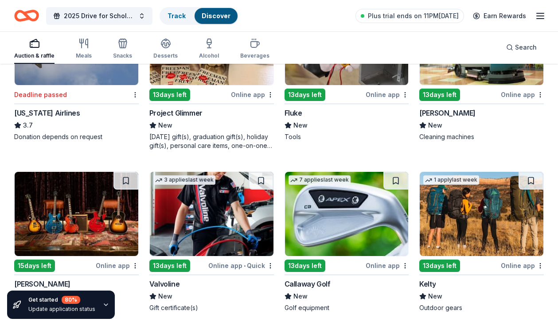
scroll to position [1000, 0]
click at [536, 16] on line "button" at bounding box center [539, 16] width 7 height 0
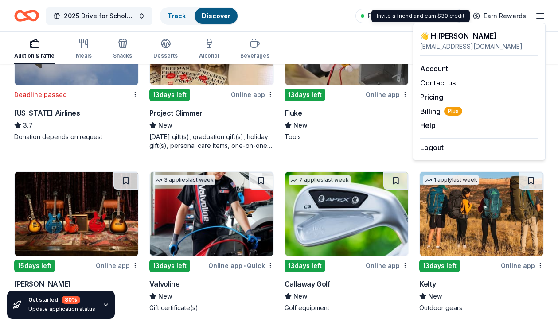
click at [434, 17] on div "Invite a friend and earn $30 credit Invite a friend and earn $30 credit" at bounding box center [420, 16] width 98 height 12
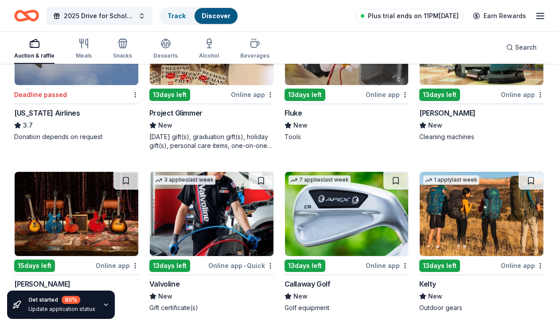
click at [377, 16] on span "Plus trial ends on 11PM, 8/10" at bounding box center [413, 16] width 91 height 11
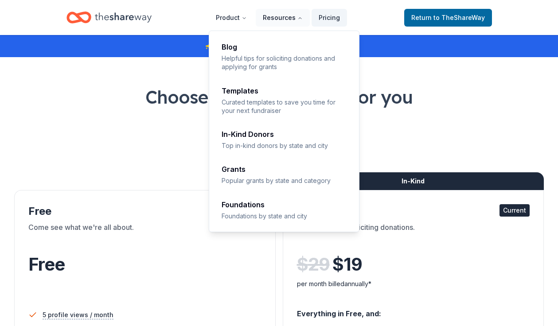
click at [282, 19] on button "Resources" at bounding box center [283, 18] width 54 height 18
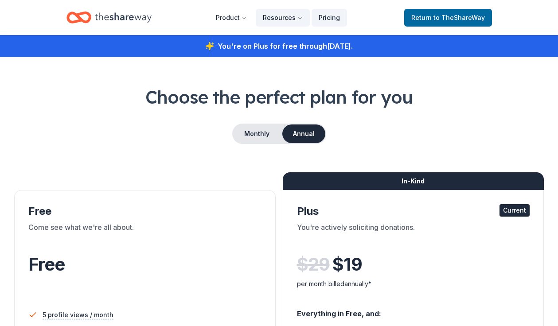
click at [282, 19] on button "Resources" at bounding box center [283, 18] width 54 height 18
click at [259, 134] on button "Monthly" at bounding box center [256, 133] width 47 height 19
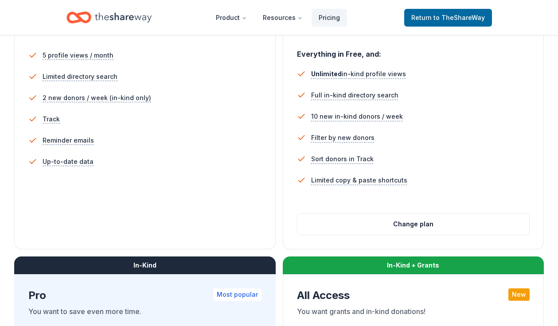
scroll to position [266, 0]
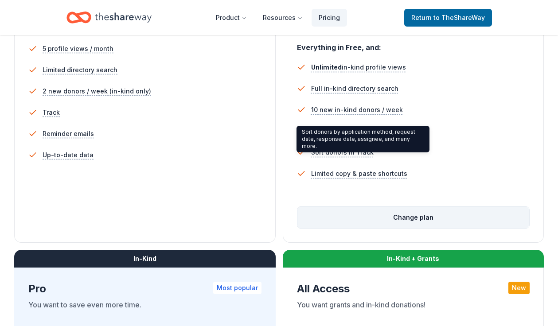
click at [370, 222] on button "Change plan" at bounding box center [413, 217] width 232 height 21
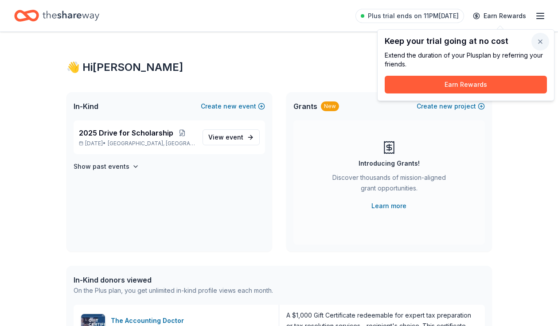
click at [538, 41] on button "button" at bounding box center [540, 42] width 18 height 18
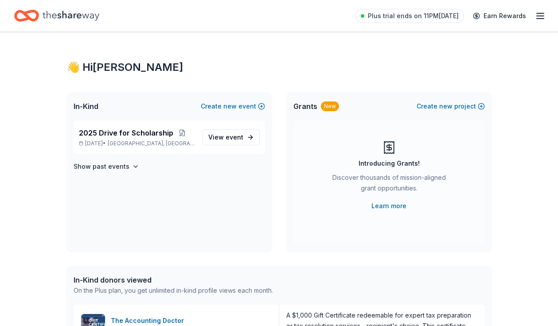
click at [100, 21] on div "Plus trial ends on 11PM, 8/10 Earn Rewards" at bounding box center [278, 15] width 529 height 21
click at [539, 17] on icon "button" at bounding box center [540, 16] width 11 height 11
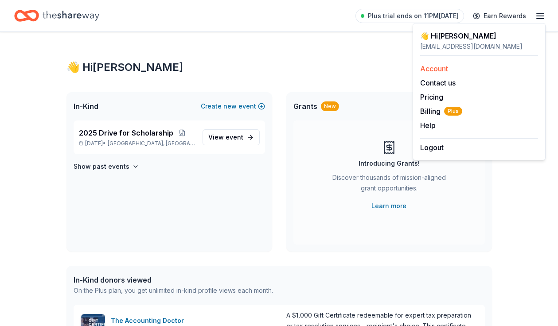
click at [436, 66] on link "Account" at bounding box center [434, 68] width 28 height 9
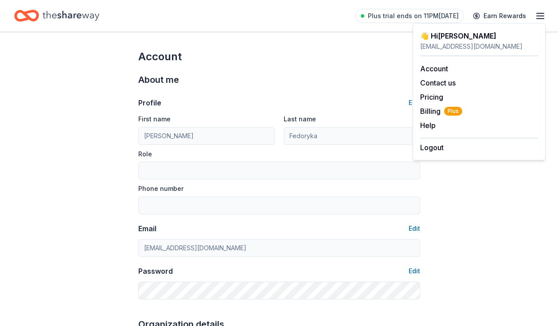
click at [73, 14] on icon "Home" at bounding box center [71, 16] width 57 height 18
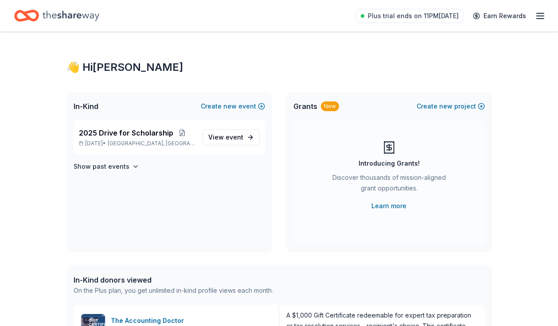
click at [64, 21] on icon "Home" at bounding box center [71, 16] width 57 height 18
click at [131, 133] on span "2025 Drive for Scholarship" at bounding box center [126, 133] width 94 height 11
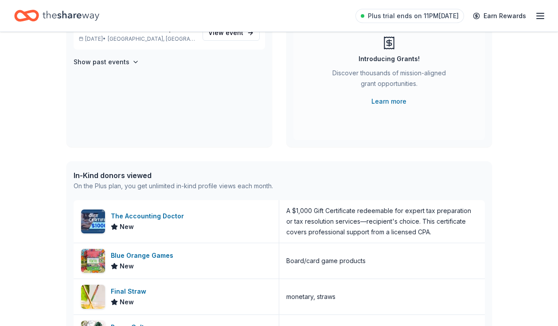
scroll to position [105, 0]
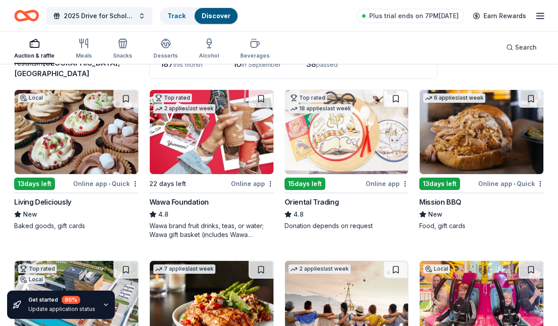
scroll to position [81, 0]
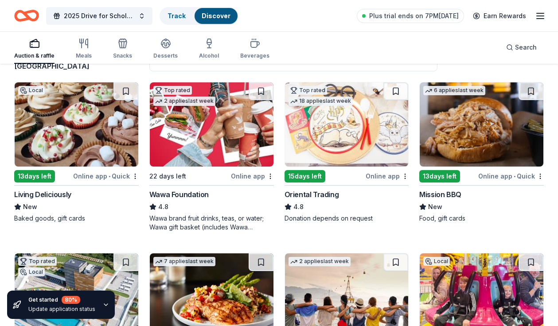
click at [53, 140] on img at bounding box center [77, 124] width 124 height 84
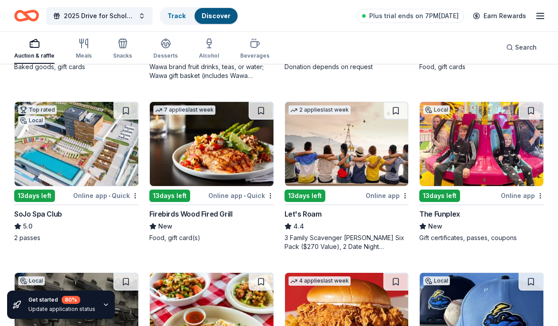
scroll to position [296, 0]
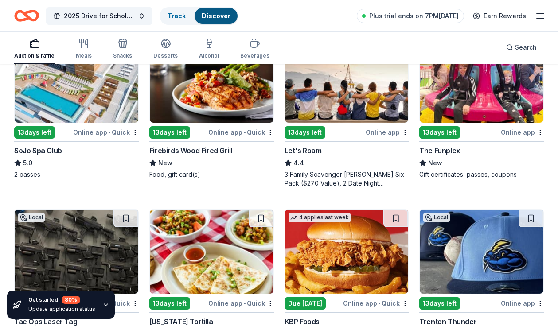
click at [203, 156] on div "Firebirds Wood Fired Grill New Food, gift card(s)" at bounding box center [211, 162] width 124 height 34
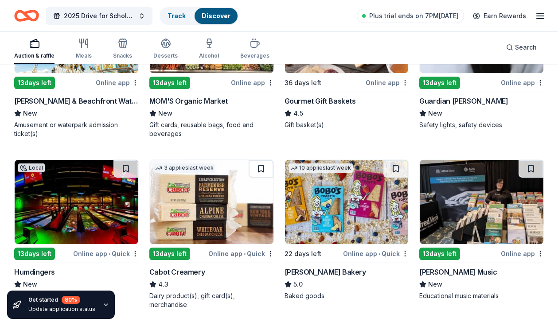
scroll to position [1012, 0]
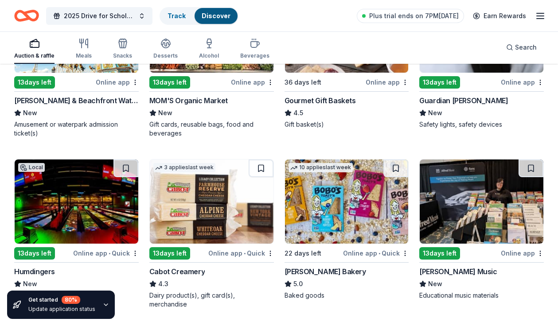
click at [479, 99] on div "Guardian Angel Device" at bounding box center [463, 100] width 89 height 11
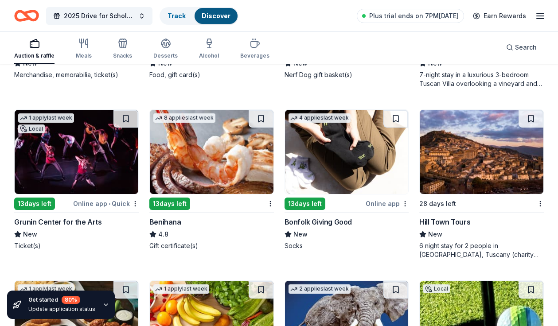
scroll to position [2152, 0]
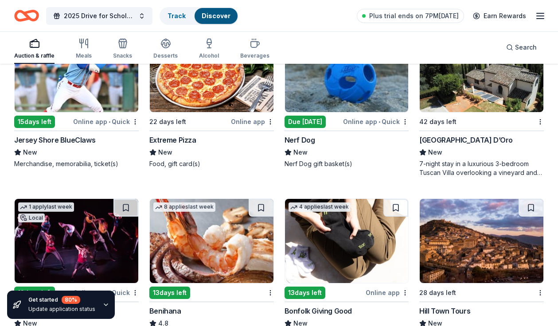
click at [76, 141] on div "Jersey Shore BlueClaws" at bounding box center [54, 140] width 81 height 11
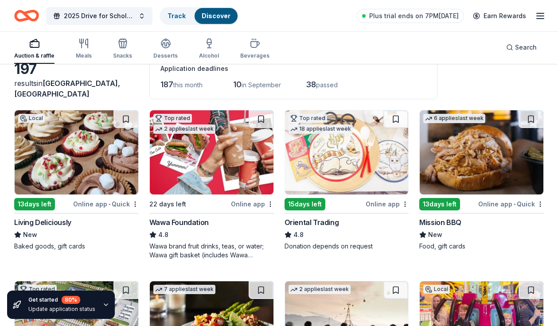
scroll to position [0, 0]
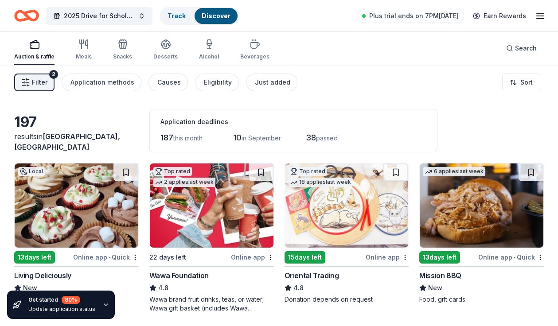
click at [67, 138] on span "Mount Laurel Township, NJ" at bounding box center [67, 141] width 106 height 19
click at [118, 12] on span "2025 Drive for Scholarship" at bounding box center [99, 16] width 71 height 11
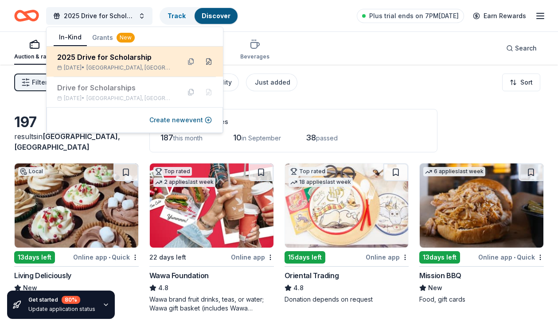
click at [209, 64] on button at bounding box center [209, 61] width 14 height 14
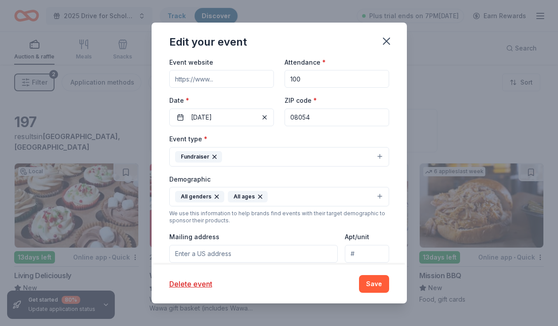
scroll to position [101, 0]
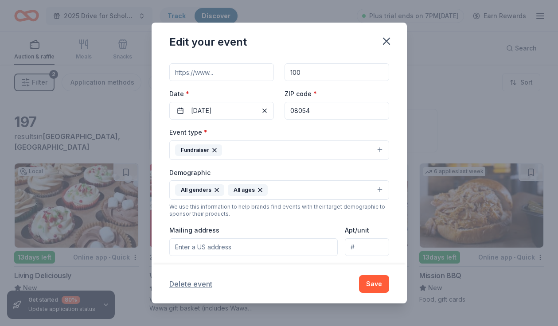
click at [190, 287] on button "Delete event" at bounding box center [190, 284] width 43 height 11
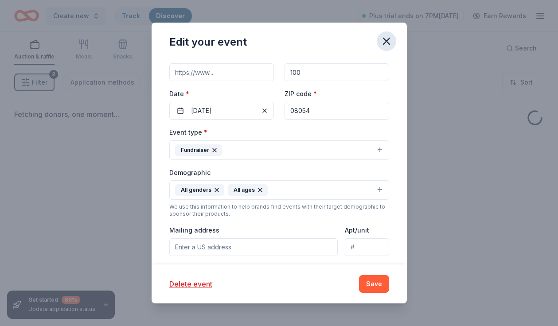
click at [384, 42] on icon "button" at bounding box center [386, 41] width 6 height 6
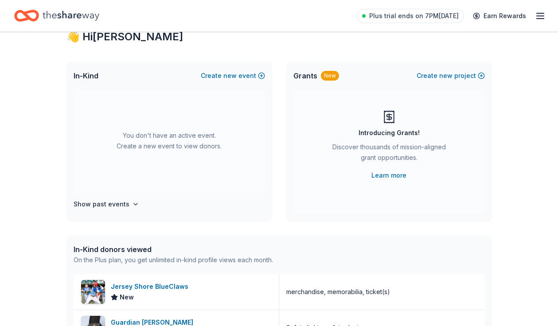
scroll to position [31, 0]
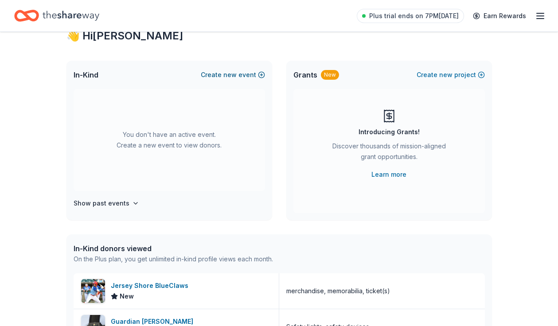
click at [229, 73] on span "new" at bounding box center [229, 75] width 13 height 11
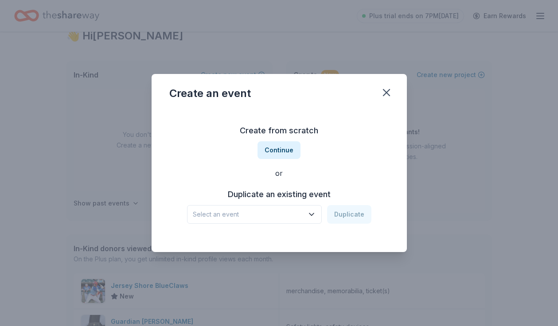
click at [276, 209] on span "Select an event" at bounding box center [248, 214] width 111 height 11
click at [260, 247] on div "Oct 15, 2023 · NJ" at bounding box center [230, 249] width 69 height 11
click at [344, 217] on button "Duplicate" at bounding box center [349, 214] width 44 height 19
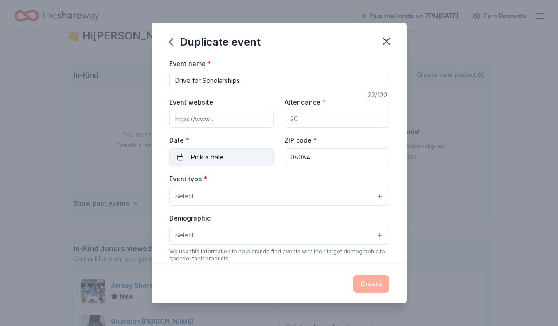
click at [211, 154] on span "Pick a date" at bounding box center [207, 157] width 33 height 11
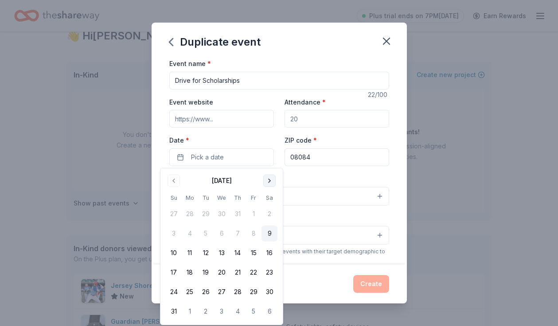
click at [269, 175] on button "Go to next month" at bounding box center [269, 181] width 12 height 12
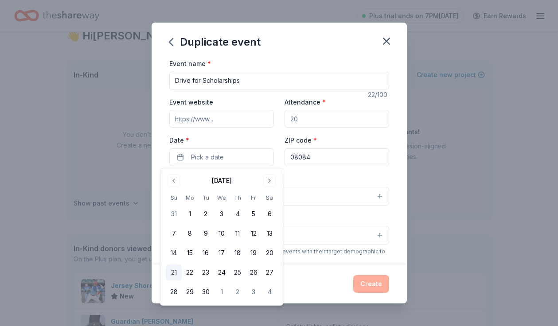
click at [177, 275] on button "21" at bounding box center [174, 272] width 16 height 16
click at [234, 107] on div "Event website" at bounding box center [221, 112] width 105 height 31
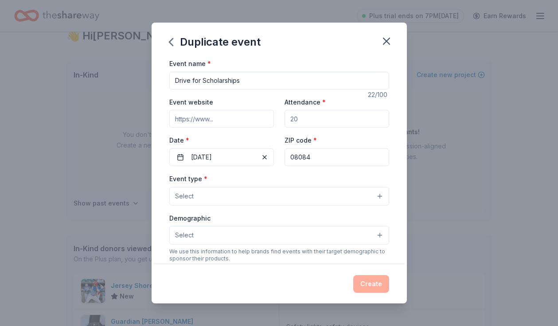
click at [315, 159] on input "08084" at bounding box center [336, 157] width 105 height 18
drag, startPoint x: 302, startPoint y: 120, endPoint x: 288, endPoint y: 119, distance: 13.3
click at [289, 120] on input "Attendance *" at bounding box center [336, 119] width 105 height 18
type input "100"
click at [285, 199] on button "Select" at bounding box center [279, 196] width 220 height 19
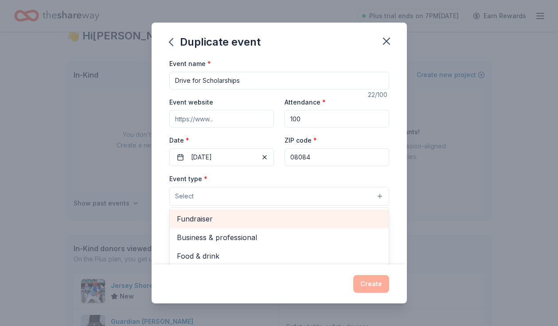
click at [256, 214] on span "Fundraiser" at bounding box center [279, 219] width 205 height 12
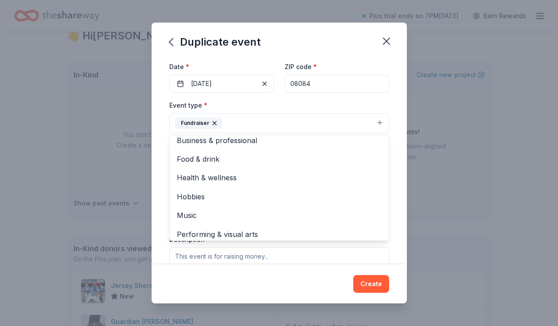
scroll to position [74, 0]
click at [156, 182] on div "Event name * Drive for Scholarships 22 /100 Event website Attendance * 100 Date…" at bounding box center [278, 161] width 255 height 206
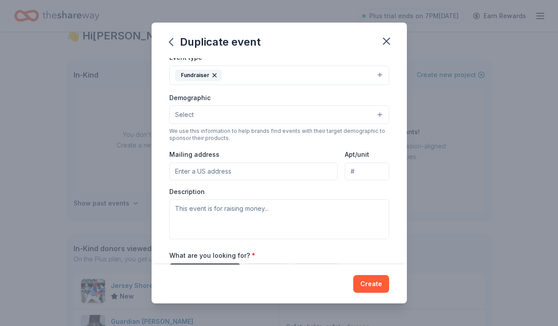
scroll to position [0, 0]
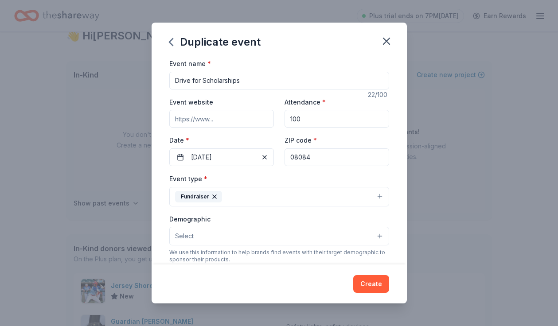
drag, startPoint x: 315, startPoint y: 155, endPoint x: 279, endPoint y: 156, distance: 35.9
click at [279, 156] on div "Event website Attendance * 100 Date * 09/21/2025 ZIP code * 08084" at bounding box center [279, 132] width 220 height 70
type input "08080"
click at [291, 173] on div "Event type * Fundraiser" at bounding box center [279, 189] width 220 height 33
click at [369, 285] on button "Create" at bounding box center [371, 284] width 36 height 18
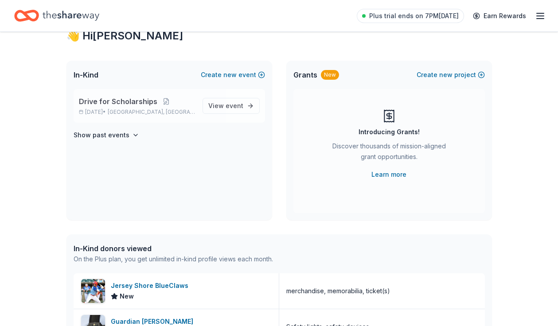
click at [146, 111] on span "Deptford, NJ" at bounding box center [151, 112] width 87 height 7
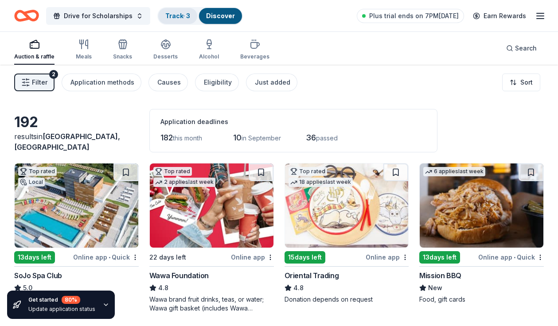
click at [175, 16] on link "Track · 3" at bounding box center [177, 16] width 25 height 8
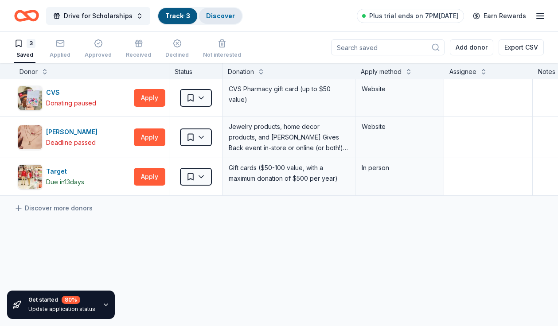
click at [224, 16] on link "Discover" at bounding box center [220, 16] width 29 height 8
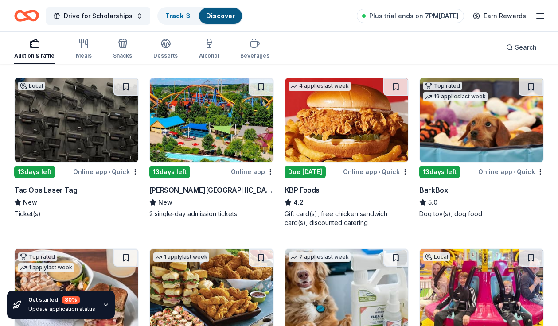
scroll to position [269, 0]
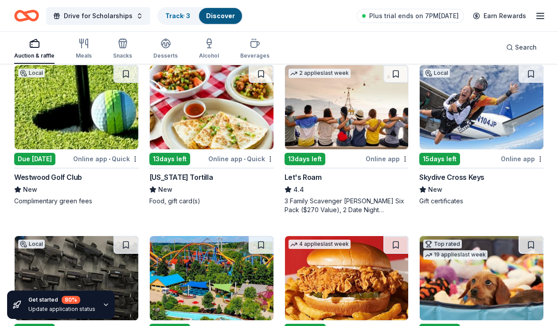
click at [465, 133] on img at bounding box center [481, 107] width 124 height 84
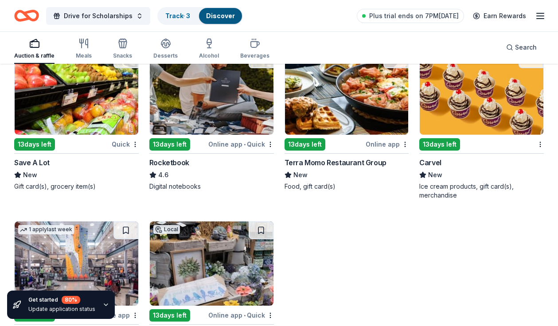
scroll to position [3707, 0]
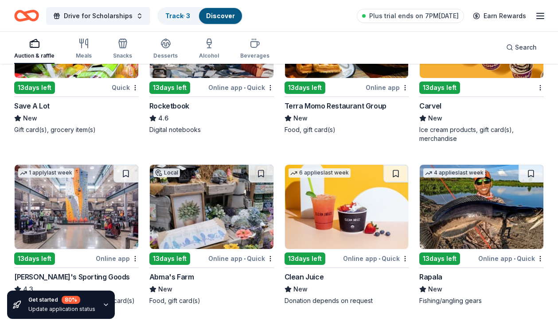
click at [433, 103] on div "Carvel" at bounding box center [430, 106] width 22 height 11
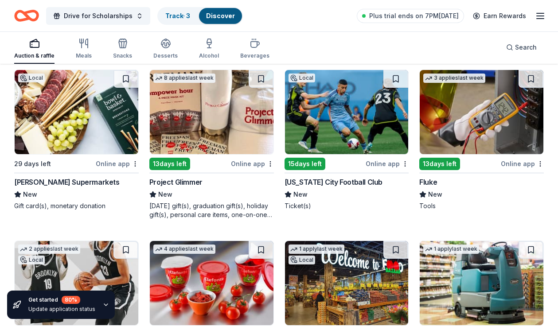
scroll to position [4305, 0]
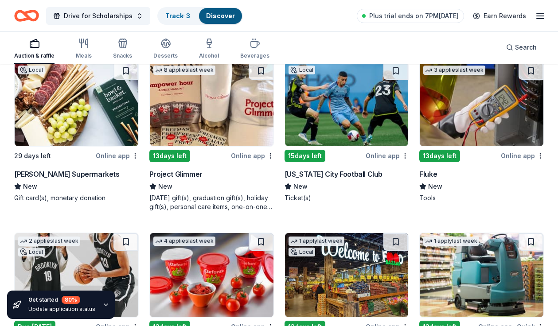
click at [465, 152] on div "13 days left" at bounding box center [459, 155] width 80 height 11
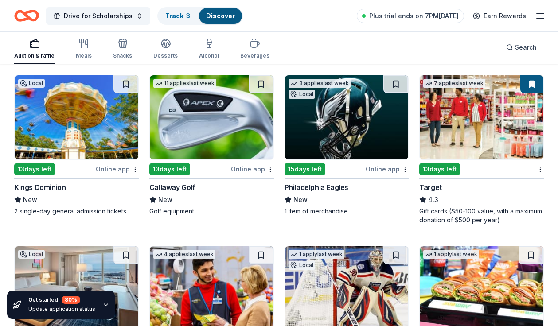
scroll to position [4788, 0]
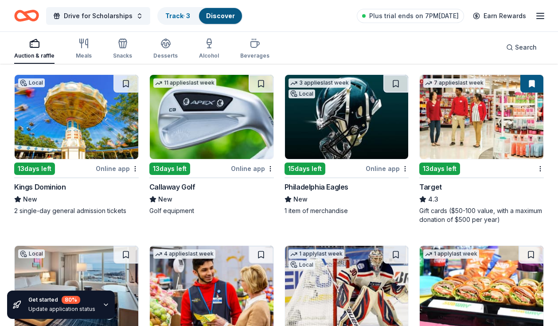
click at [178, 184] on div "Callaway Golf" at bounding box center [172, 187] width 46 height 11
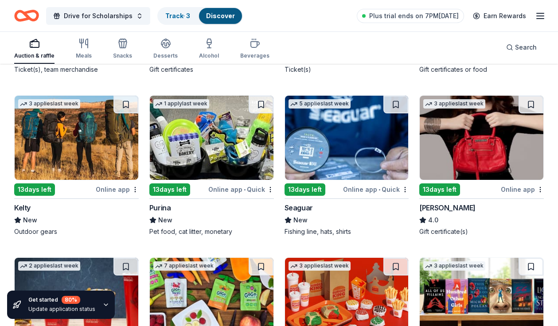
scroll to position [5433, 0]
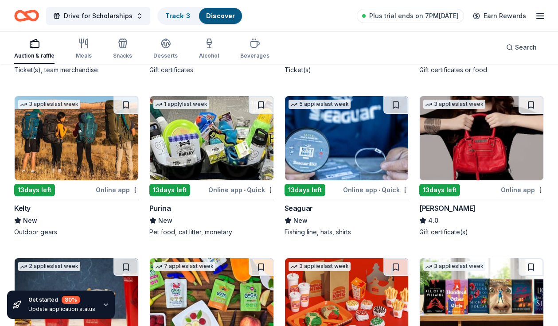
click at [168, 209] on div "Purina" at bounding box center [160, 208] width 22 height 11
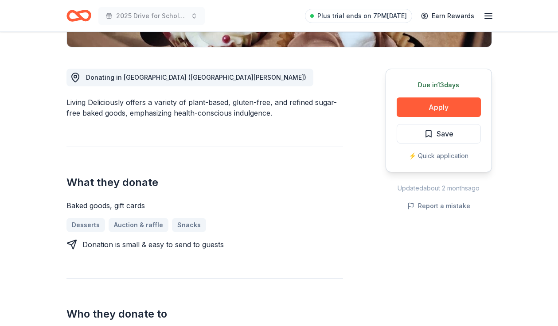
scroll to position [131, 0]
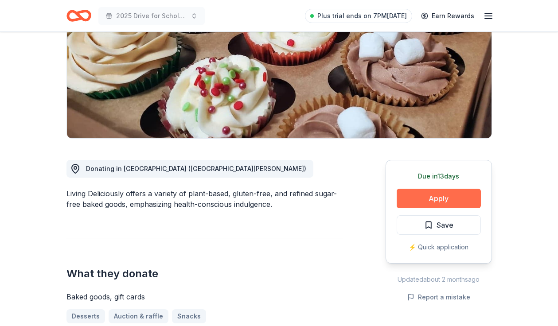
click at [408, 198] on button "Apply" at bounding box center [438, 198] width 84 height 19
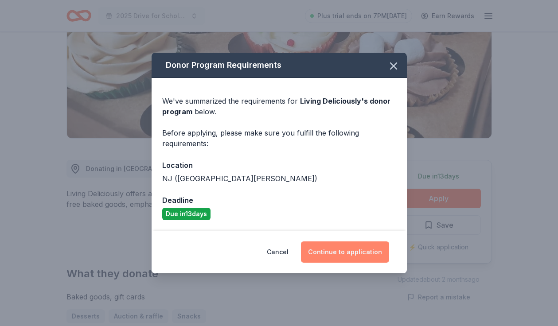
click at [343, 250] on button "Continue to application" at bounding box center [345, 251] width 88 height 21
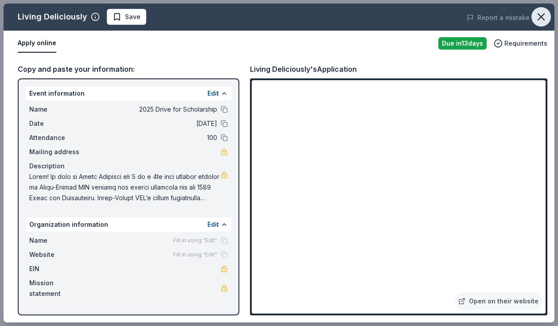
click at [536, 17] on icon "button" at bounding box center [541, 17] width 12 height 12
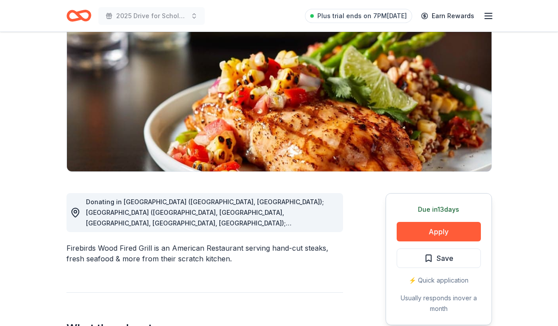
scroll to position [107, 0]
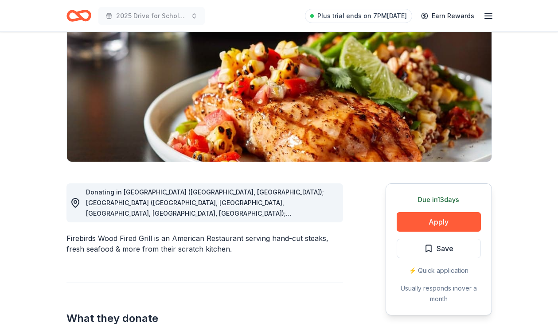
click at [308, 206] on div "Donating in AL (Birmingham, Montgomery); AZ (Chandler, Gilbert, Phoenix, Surpri…" at bounding box center [211, 203] width 250 height 32
click at [413, 223] on button "Apply" at bounding box center [438, 221] width 84 height 19
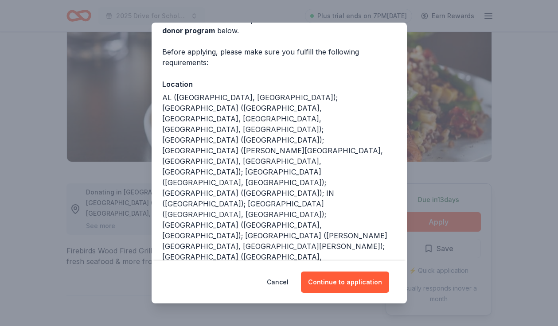
scroll to position [57, 0]
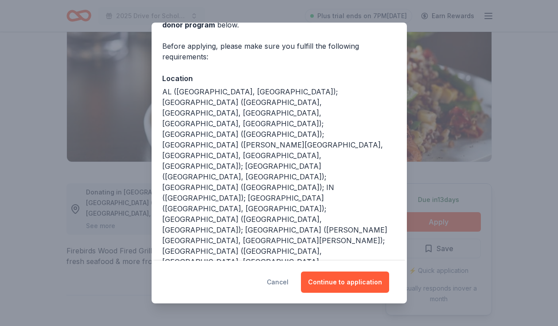
click at [284, 285] on button "Cancel" at bounding box center [278, 282] width 22 height 21
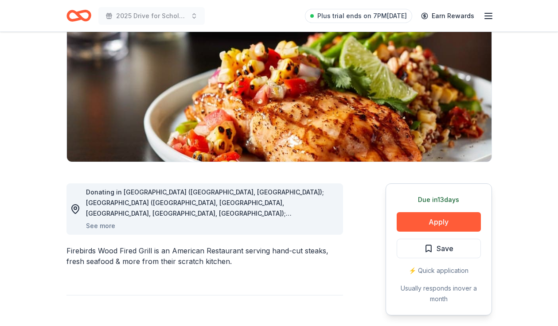
scroll to position [0, 0]
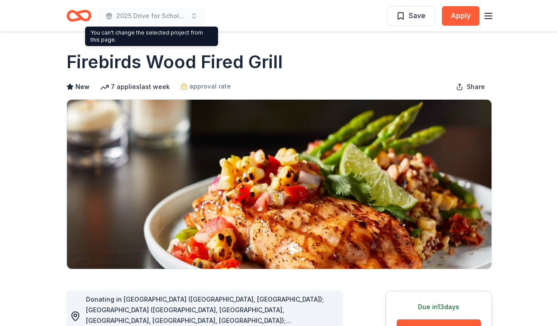
click at [126, 17] on span "2025 Drive for Scholarship" at bounding box center [151, 16] width 71 height 11
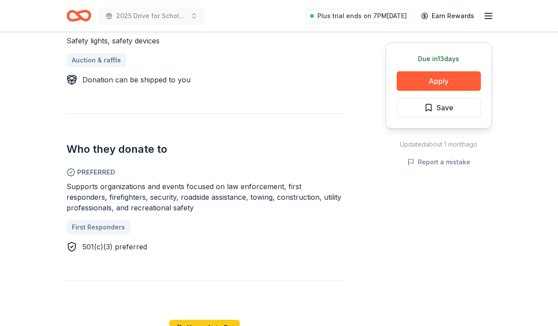
scroll to position [398, 0]
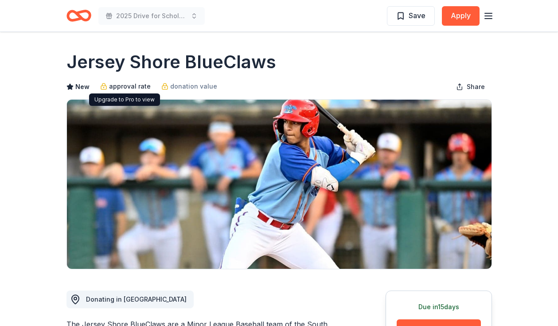
click at [118, 84] on span "approval rate" at bounding box center [130, 86] width 42 height 11
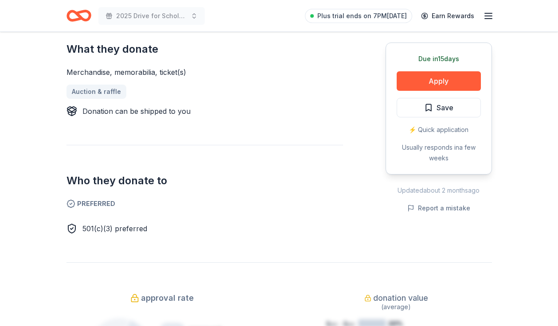
scroll to position [356, 0]
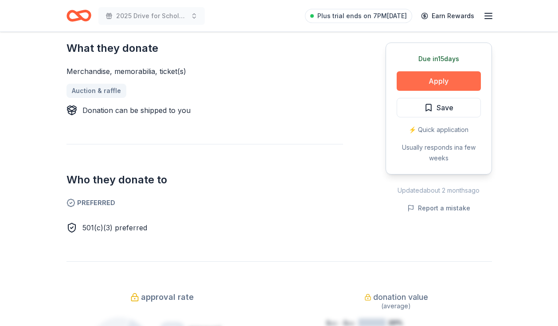
click at [415, 82] on button "Apply" at bounding box center [438, 80] width 84 height 19
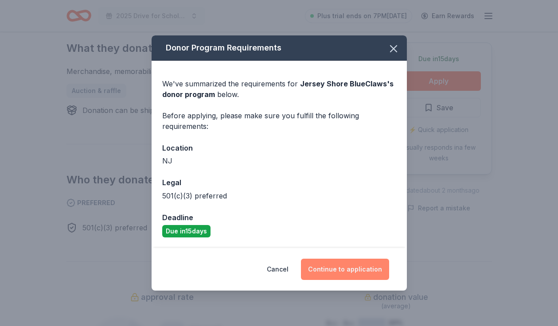
click at [349, 266] on button "Continue to application" at bounding box center [345, 269] width 88 height 21
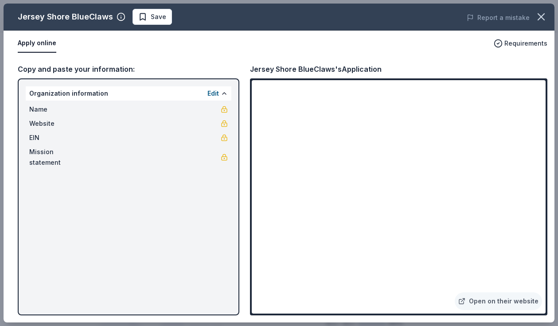
click at [489, 304] on div "Jersey Shore BlueClaws Save Report a mistake Apply online Requirements Copy and…" at bounding box center [279, 163] width 551 height 319
click at [475, 300] on div "Jersey Shore BlueClaws Save Report a mistake Apply online Requirements Copy and…" at bounding box center [279, 163] width 551 height 319
click at [509, 298] on div "Jersey Shore BlueClaws Save Report a mistake Apply online Requirements Copy and…" at bounding box center [279, 163] width 551 height 319
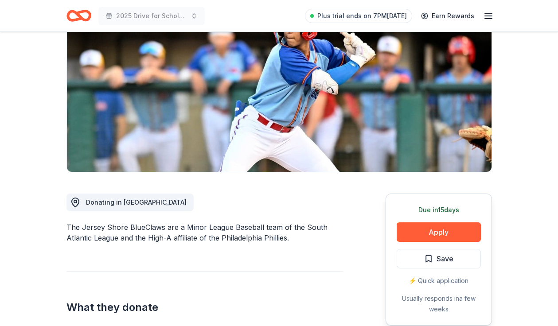
scroll to position [97, 0]
click at [420, 230] on button "Apply" at bounding box center [438, 231] width 84 height 19
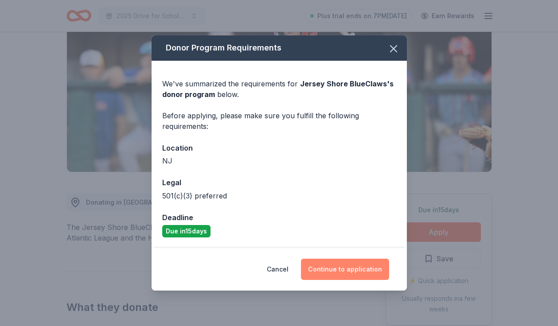
click at [341, 261] on button "Continue to application" at bounding box center [345, 269] width 88 height 21
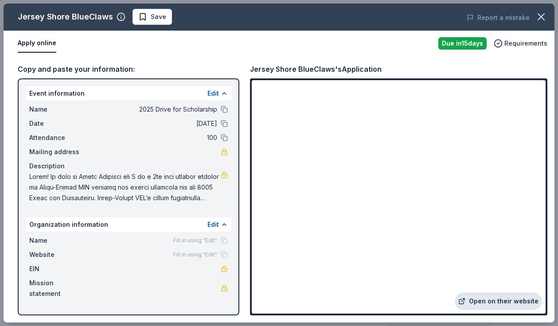
click at [476, 307] on link "Open on their website" at bounding box center [497, 301] width 87 height 18
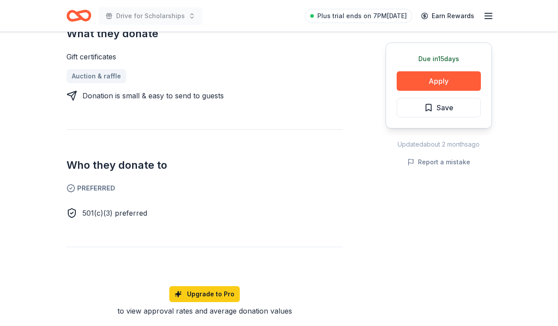
scroll to position [385, 0]
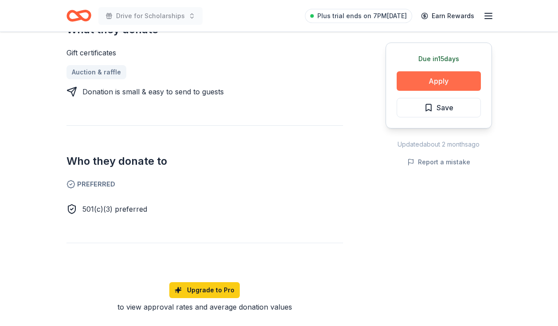
click at [424, 83] on button "Apply" at bounding box center [438, 80] width 84 height 19
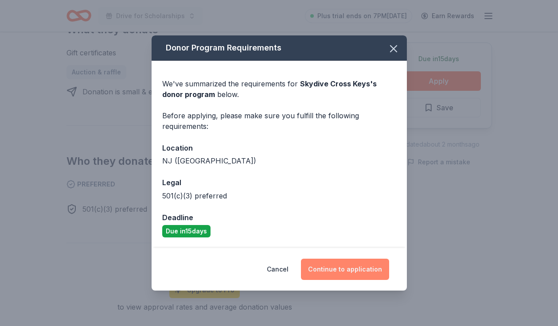
click at [350, 275] on button "Continue to application" at bounding box center [345, 269] width 88 height 21
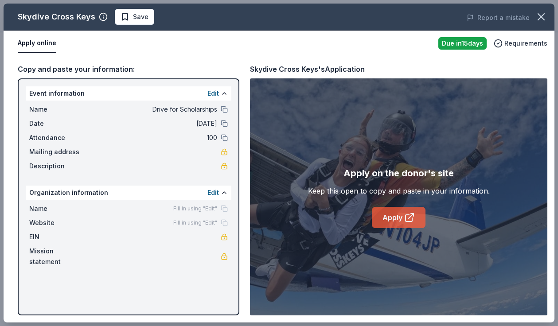
click at [404, 210] on link "Apply" at bounding box center [399, 217] width 54 height 21
click at [538, 16] on icon "button" at bounding box center [541, 17] width 12 height 12
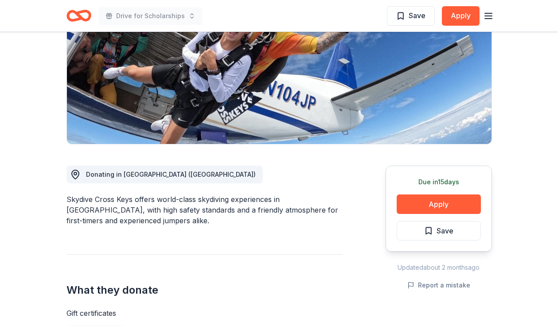
scroll to position [0, 0]
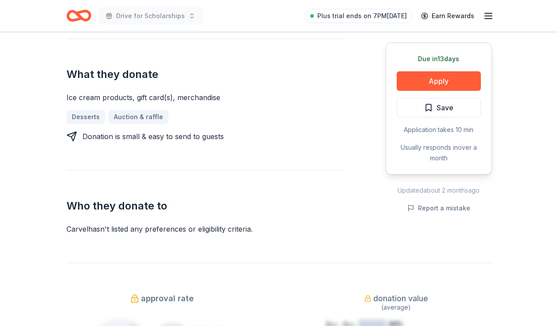
scroll to position [375, 0]
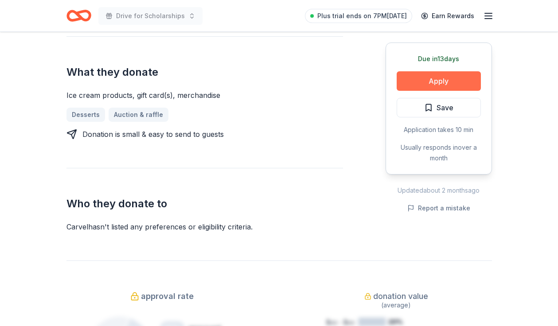
click at [438, 74] on button "Apply" at bounding box center [438, 80] width 84 height 19
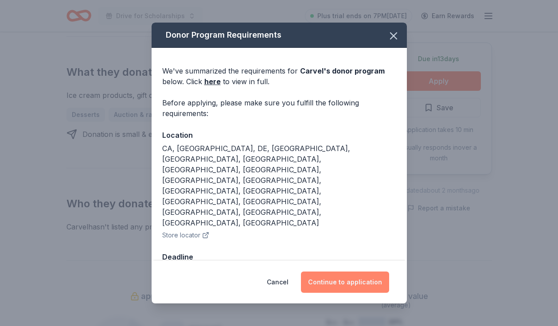
click at [341, 272] on button "Continue to application" at bounding box center [345, 282] width 88 height 21
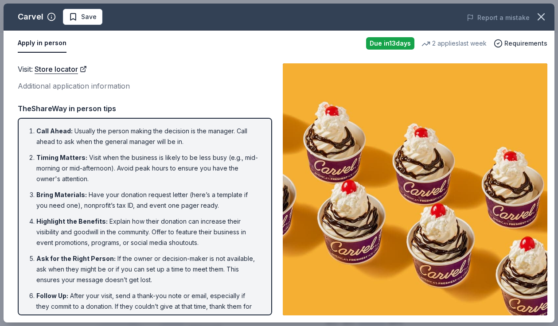
scroll to position [15, 0]
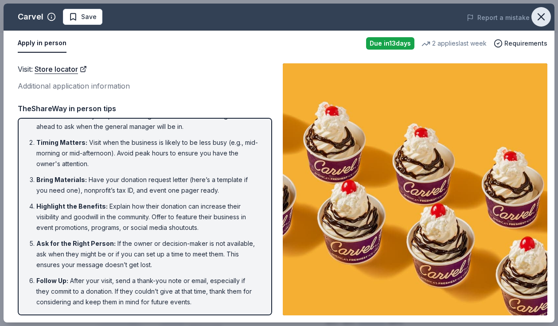
click at [544, 18] on icon "button" at bounding box center [541, 17] width 12 height 12
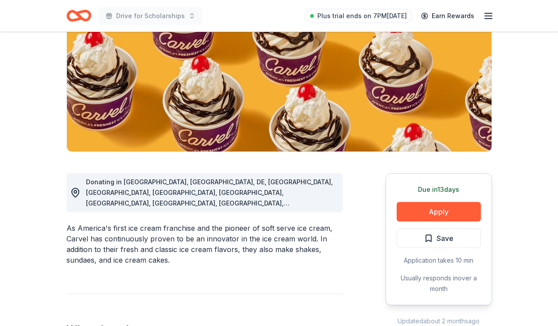
scroll to position [106, 0]
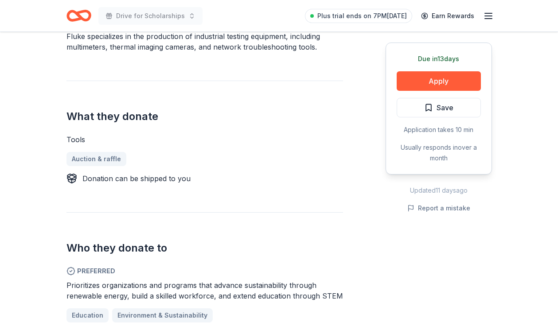
scroll to position [297, 0]
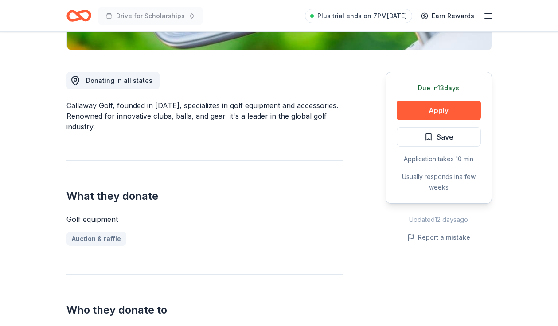
scroll to position [220, 0]
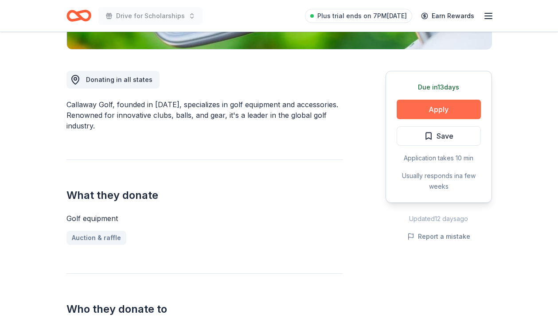
click at [427, 105] on button "Apply" at bounding box center [438, 109] width 84 height 19
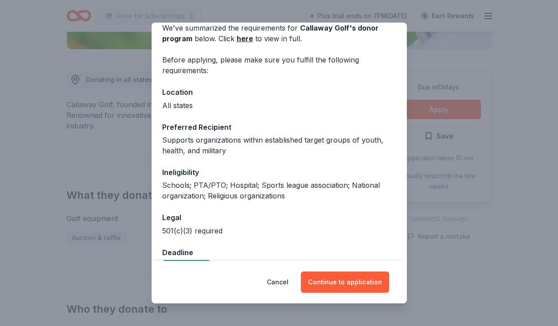
scroll to position [65, 0]
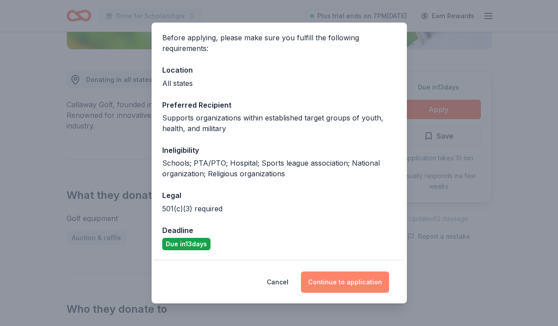
click at [343, 280] on button "Continue to application" at bounding box center [345, 282] width 88 height 21
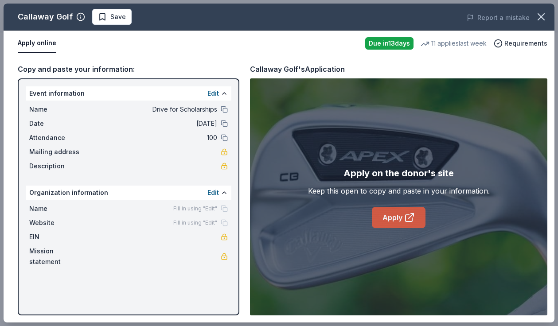
click at [396, 221] on link "Apply" at bounding box center [399, 217] width 54 height 21
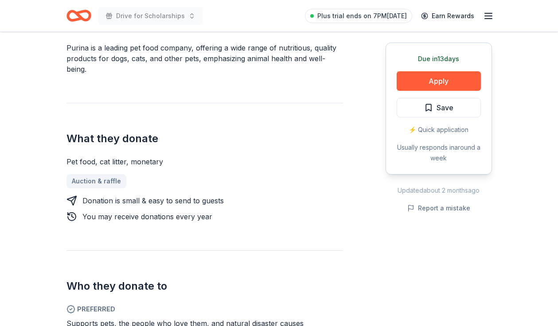
scroll to position [276, 0]
click at [416, 79] on button "Apply" at bounding box center [438, 80] width 84 height 19
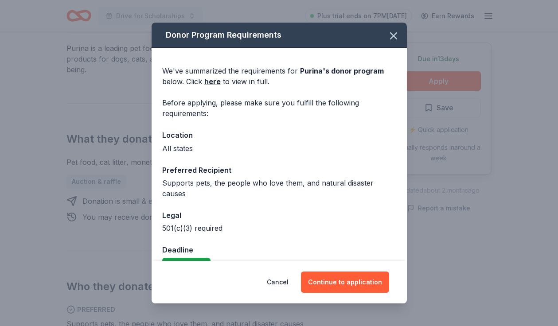
scroll to position [9, 0]
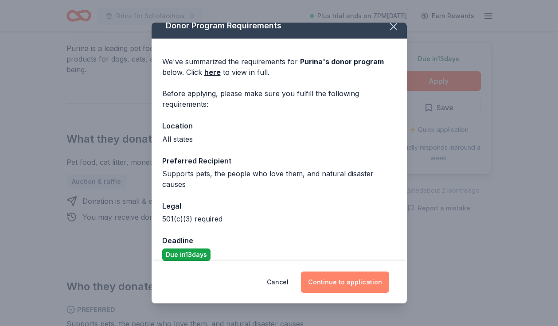
click at [343, 285] on button "Continue to application" at bounding box center [345, 282] width 88 height 21
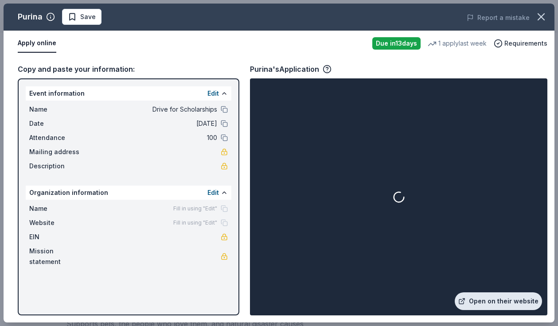
click at [488, 301] on link "Open on their website" at bounding box center [497, 301] width 87 height 18
